Goal: Answer question/provide support: Share knowledge or assist other users

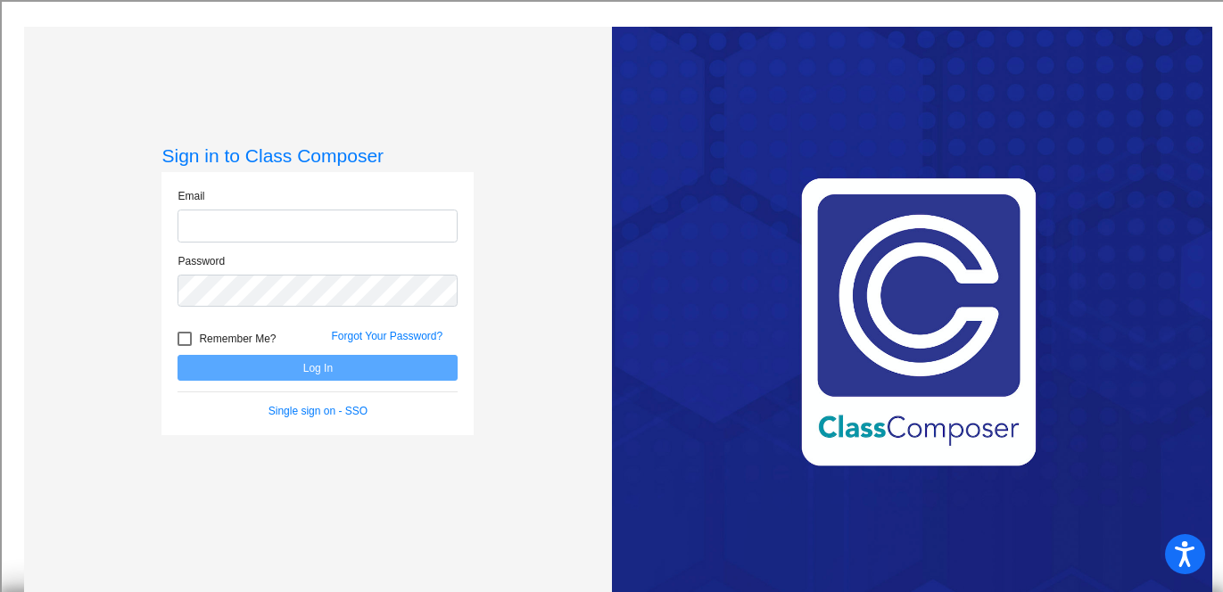
type input "[PERSON_NAME][EMAIL_ADDRESS][DOMAIN_NAME]"
click at [420, 368] on button "Log In" at bounding box center [318, 368] width 280 height 26
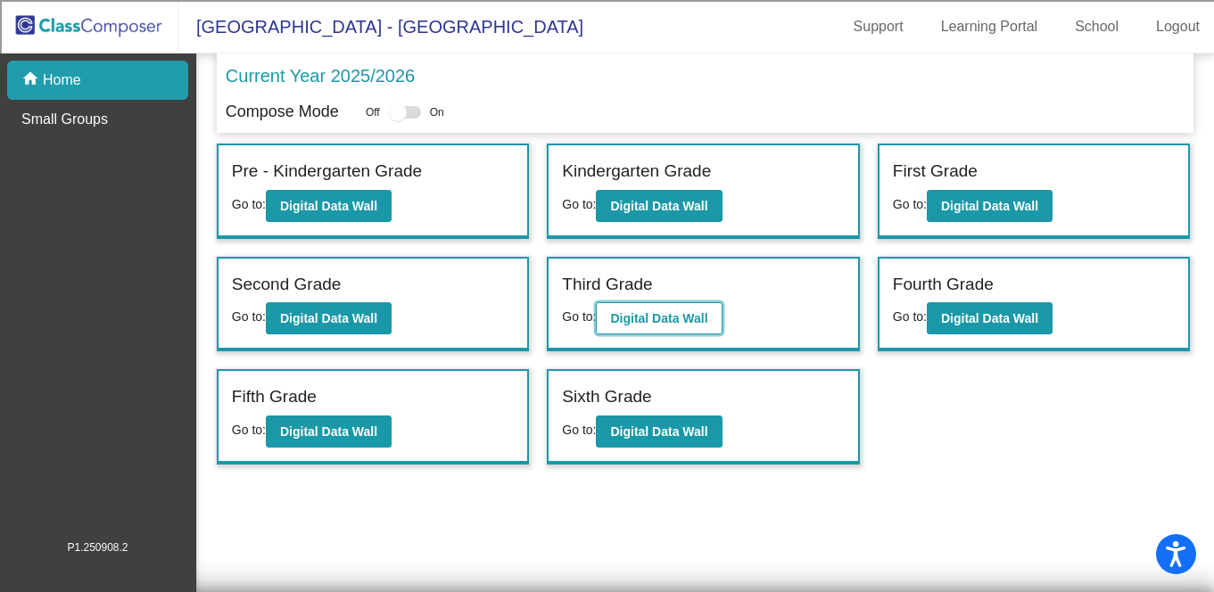
click at [645, 314] on b "Digital Data Wall" at bounding box center [658, 318] width 97 height 14
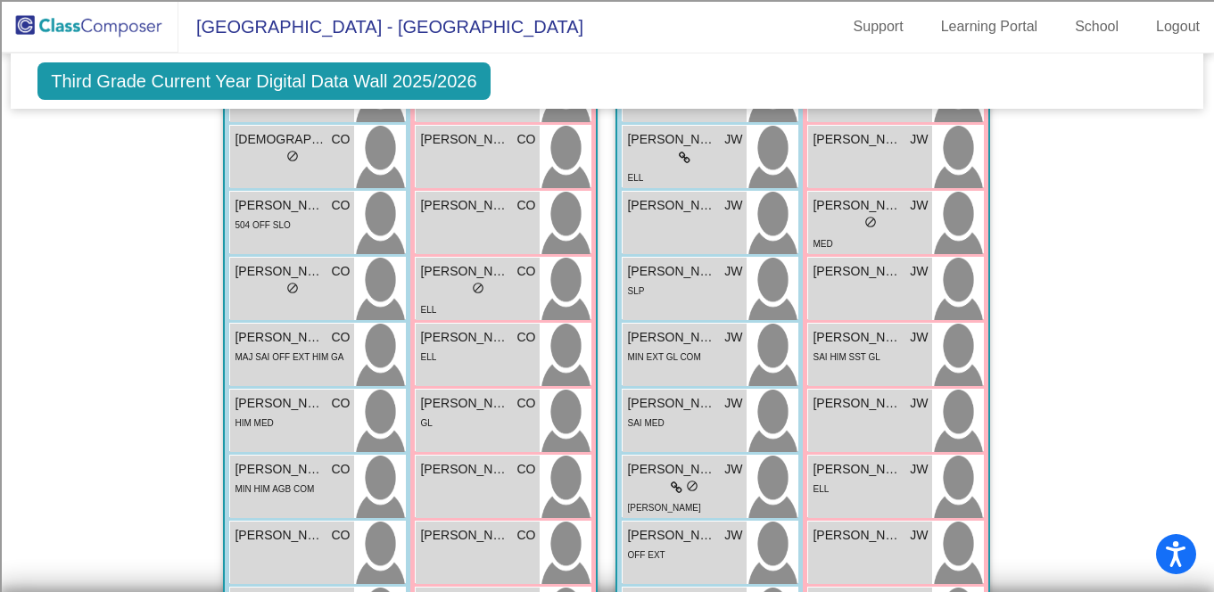
scroll to position [1797, 0]
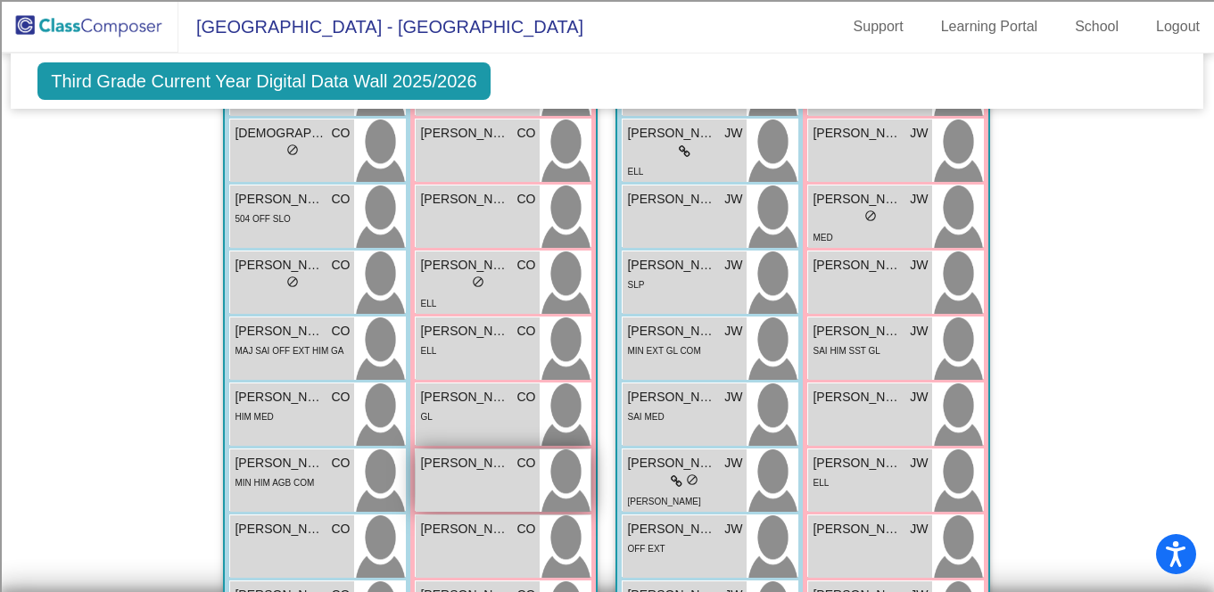
click at [463, 465] on span "[PERSON_NAME]" at bounding box center [464, 463] width 89 height 19
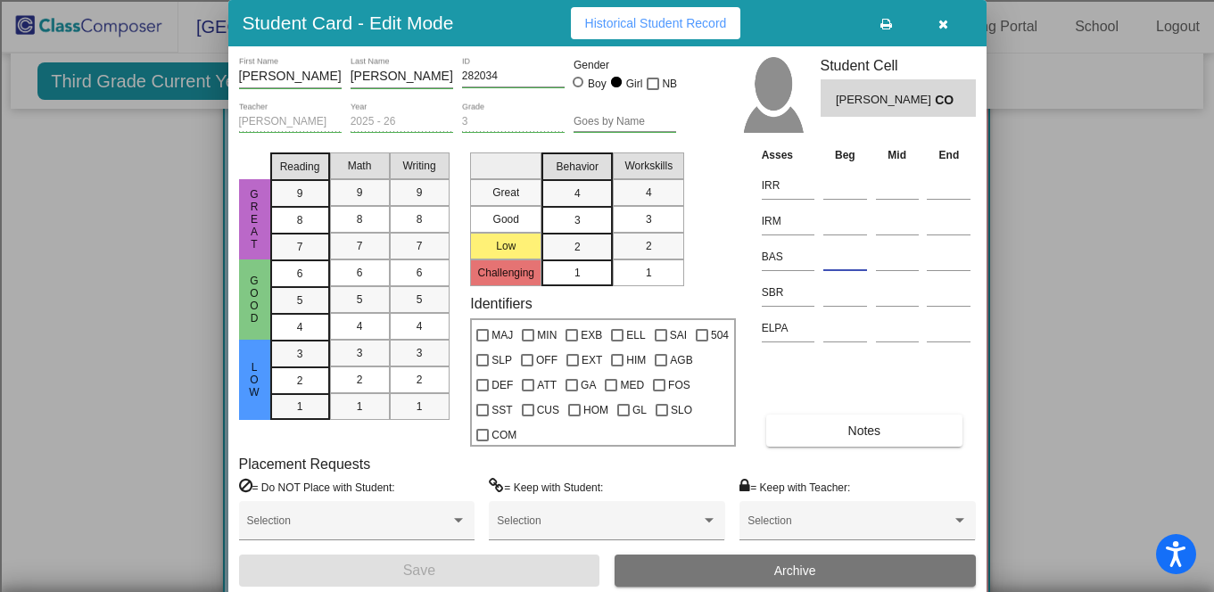
click at [838, 270] on input at bounding box center [846, 257] width 44 height 27
type input "k"
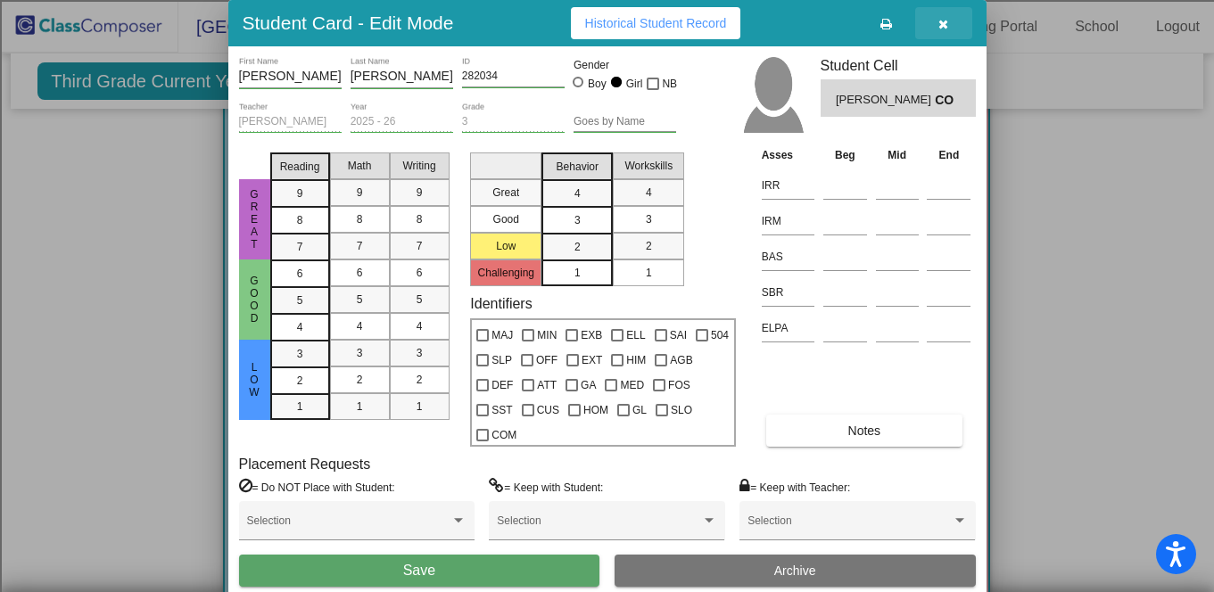
click at [948, 31] on button "button" at bounding box center [943, 23] width 57 height 32
